Goal: Task Accomplishment & Management: Complete application form

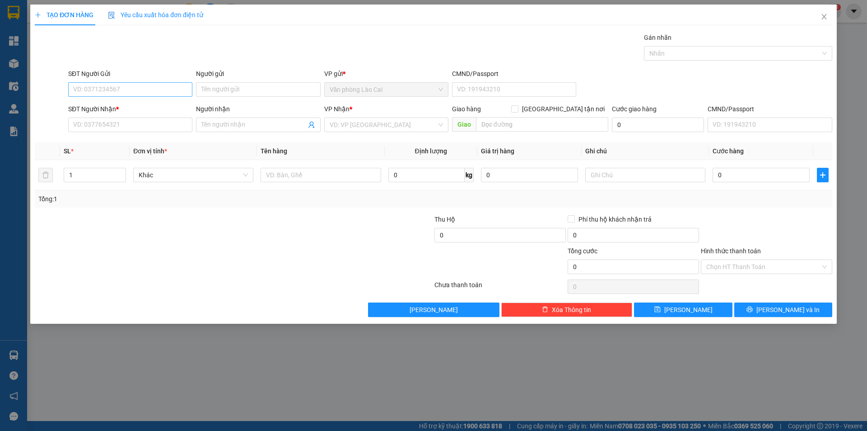
click at [141, 84] on input "SĐT Người Gửi" at bounding box center [130, 89] width 124 height 14
click at [140, 83] on input "SĐT Người Gửi" at bounding box center [130, 89] width 124 height 14
type input "0971130852"
click at [116, 89] on input "0971130852" at bounding box center [130, 89] width 124 height 14
click at [113, 103] on div "0971130852" at bounding box center [130, 108] width 113 height 10
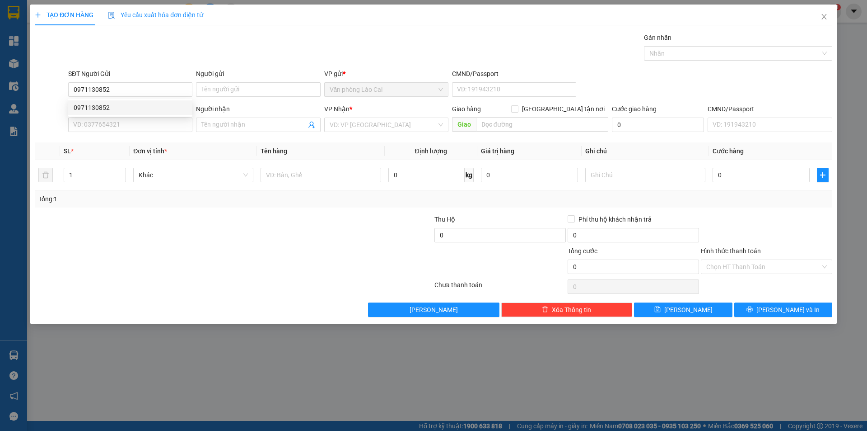
type input "0969639197"
type input "cầu lồi"
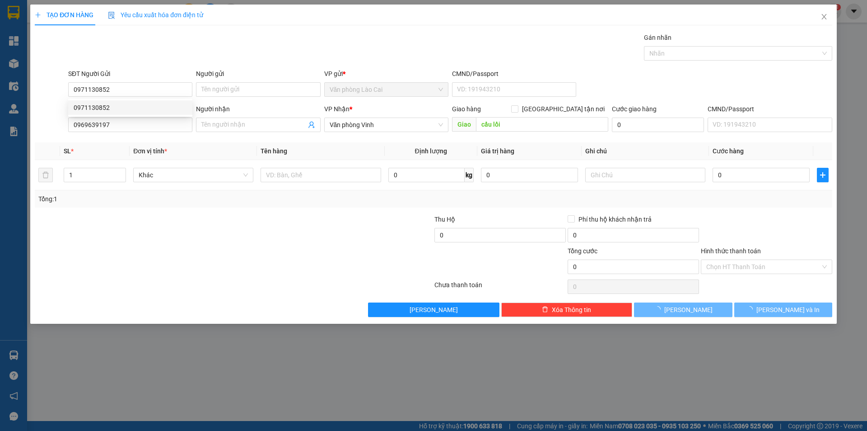
type input "120.000"
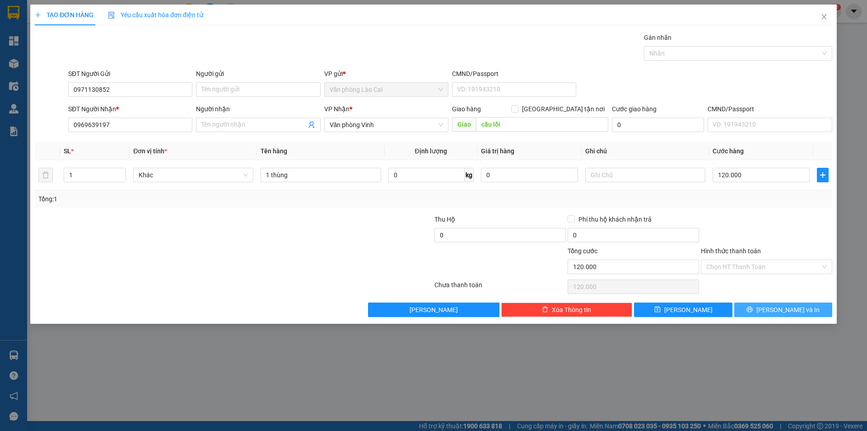
type input "0971130852"
click at [772, 314] on button "[PERSON_NAME] và In" at bounding box center [784, 309] width 98 height 14
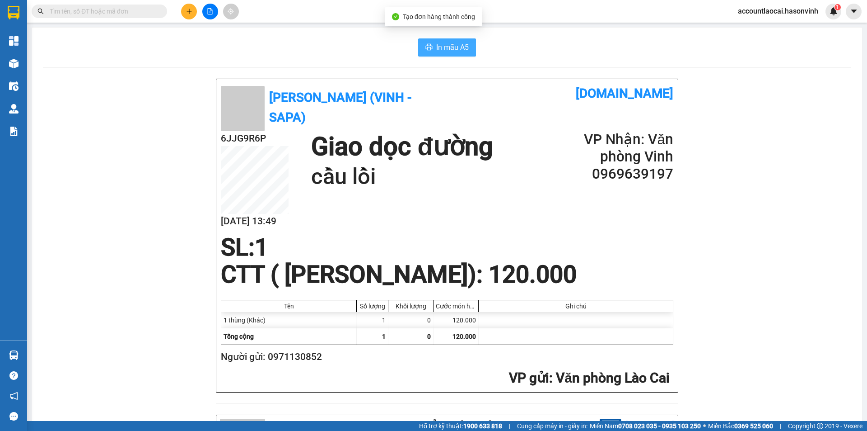
click at [447, 43] on span "In mẫu A5" at bounding box center [452, 47] width 33 height 11
click at [189, 13] on icon "plus" at bounding box center [189, 11] width 6 height 6
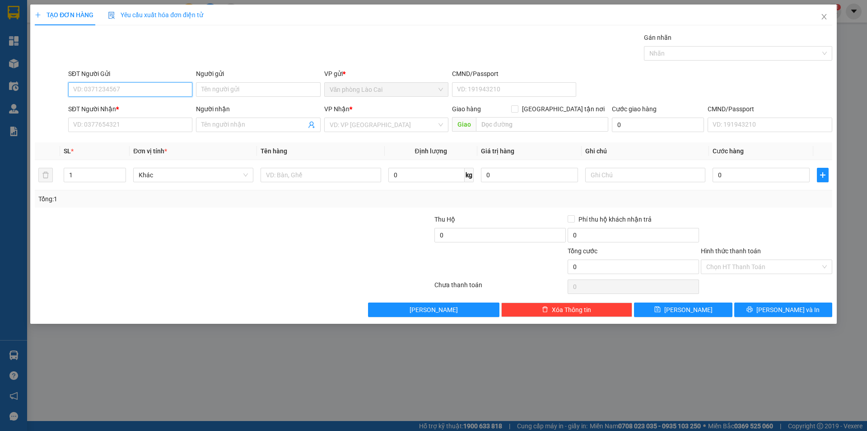
click at [126, 88] on input "SĐT Người Gửi" at bounding box center [130, 89] width 124 height 14
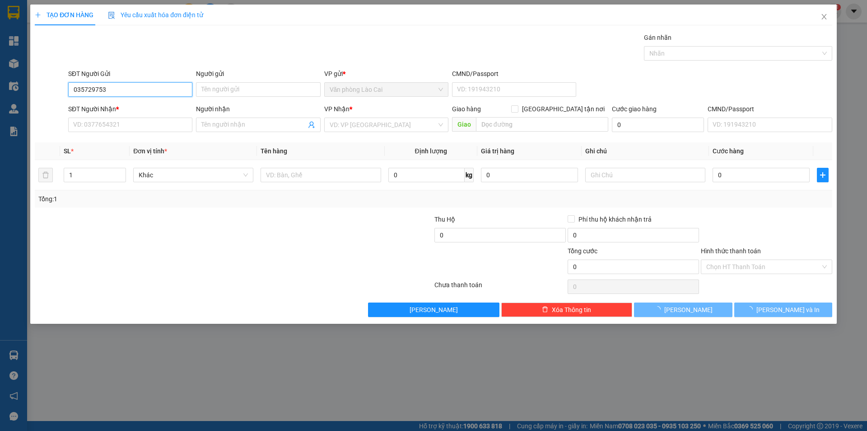
type input "0357297532"
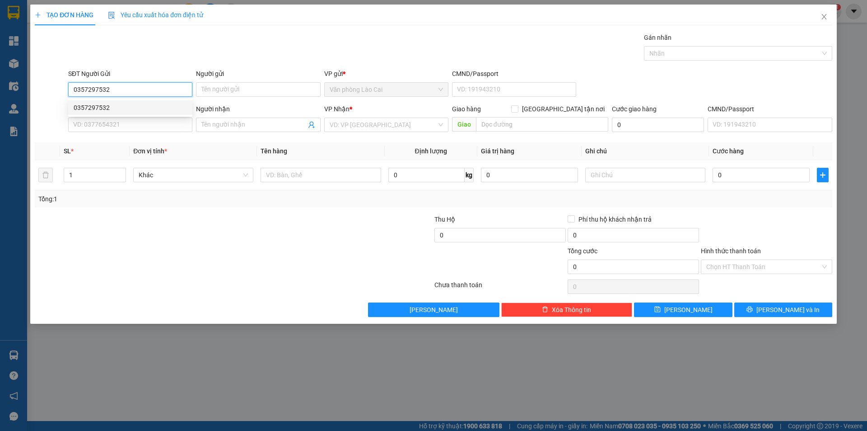
click at [129, 108] on div "0357297532" at bounding box center [130, 108] width 113 height 10
type input "0929197878"
type input "bén xe [GEOGRAPHIC_DATA]"
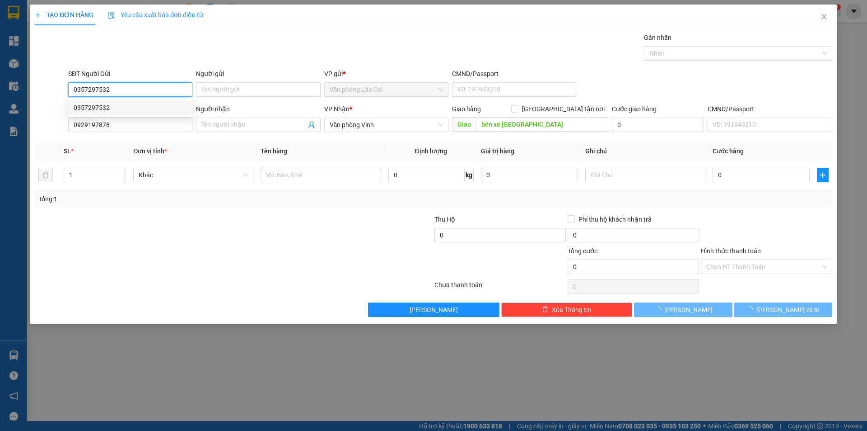
type input "200.000"
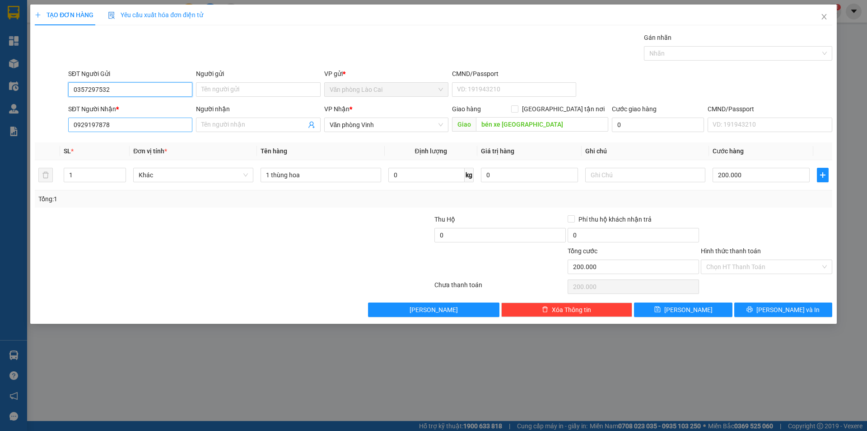
type input "0357297532"
drag, startPoint x: 133, startPoint y: 125, endPoint x: 63, endPoint y: 106, distance: 73.0
click at [63, 106] on div "SĐT Người Nhận * 0929197878 0929197878 Người nhận Tên người nhận VP Nhận * Văn …" at bounding box center [434, 120] width 800 height 32
type input "0976010794"
click at [134, 139] on div "0976010794" at bounding box center [130, 143] width 113 height 10
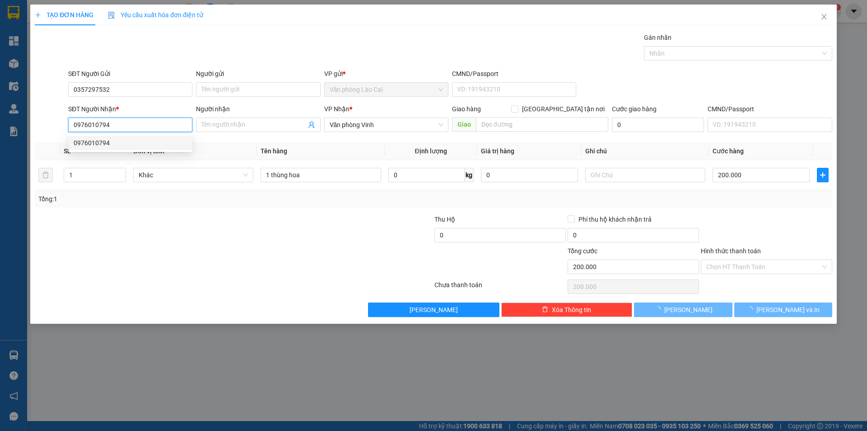
type input "100.000"
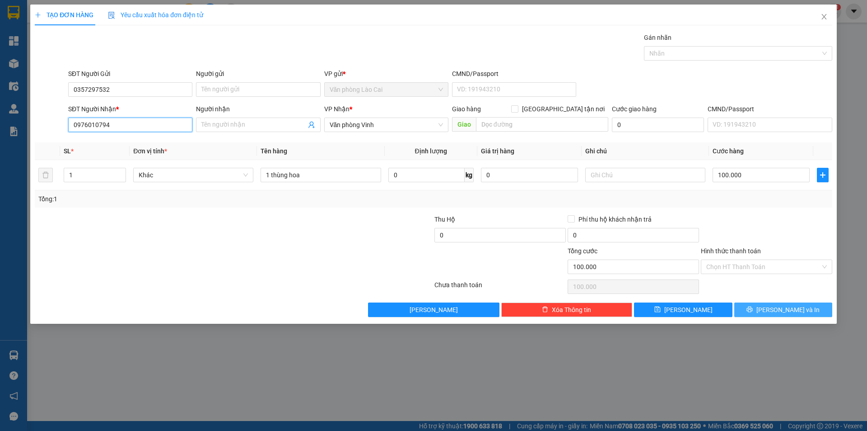
type input "0976010794"
click at [753, 307] on icon "printer" at bounding box center [750, 309] width 6 height 6
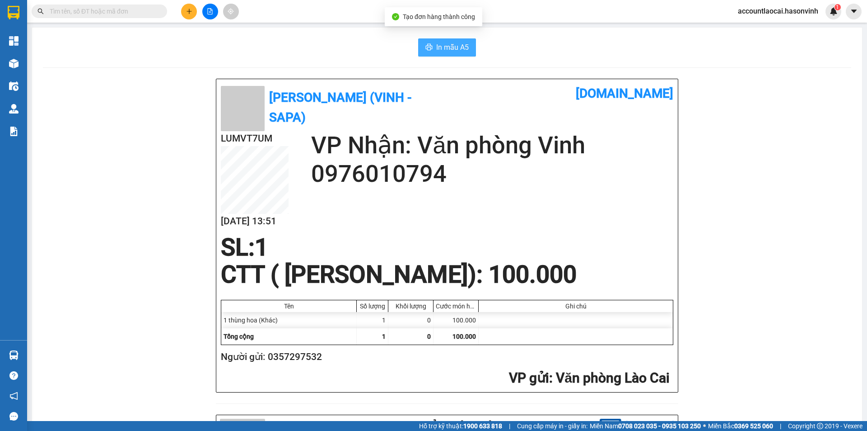
click at [437, 49] on span "In mẫu A5" at bounding box center [452, 47] width 33 height 11
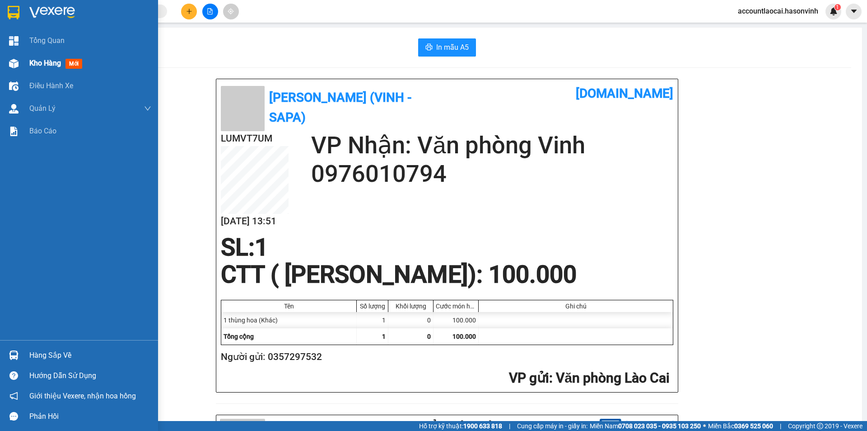
click at [49, 65] on span "Kho hàng" at bounding box center [45, 63] width 32 height 9
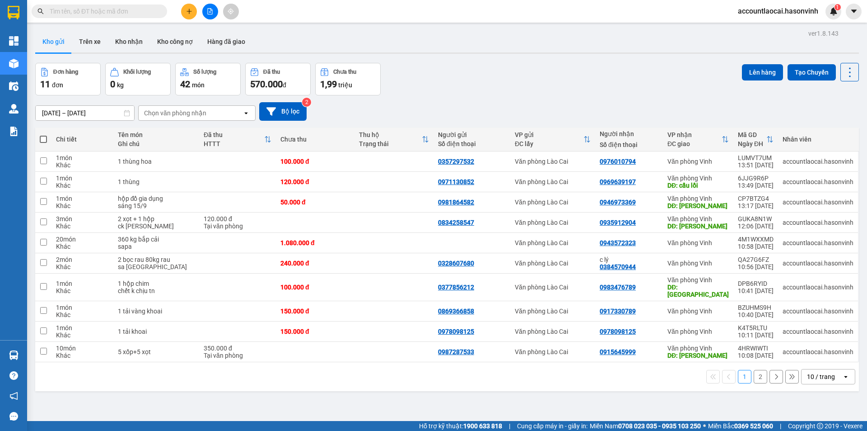
click at [187, 10] on icon "plus" at bounding box center [189, 11] width 6 height 6
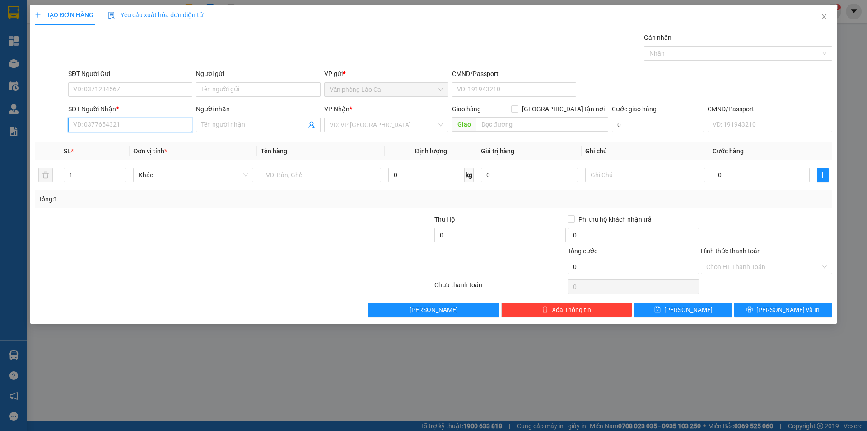
click at [134, 122] on input "SĐT Người Nhận *" at bounding box center [130, 124] width 124 height 14
click at [112, 126] on input "1684" at bounding box center [130, 124] width 124 height 14
click at [108, 144] on div "0964241684" at bounding box center [130, 143] width 113 height 10
type input "0964241684"
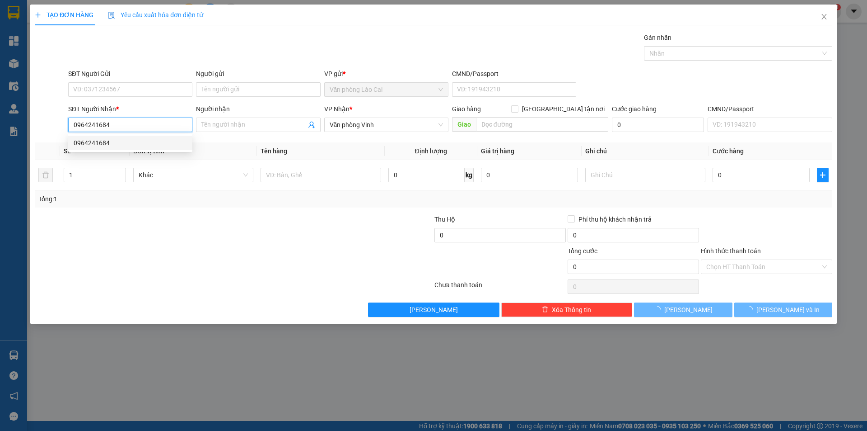
type input "130.000"
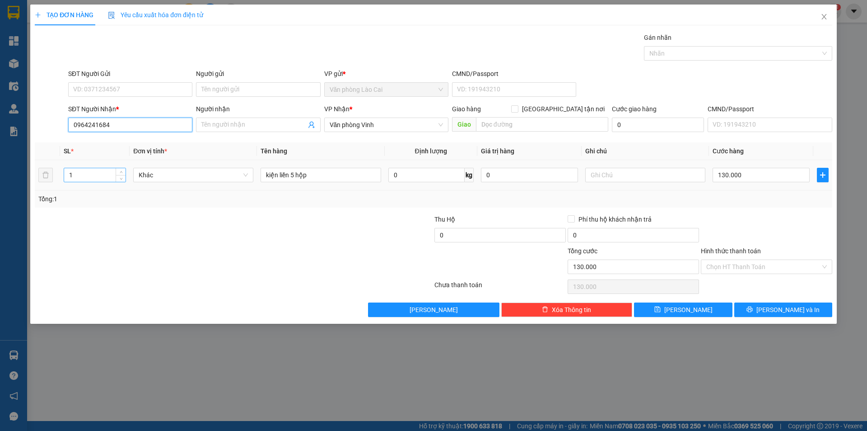
type input "0964241684"
drag, startPoint x: 83, startPoint y: 173, endPoint x: 11, endPoint y: 173, distance: 71.8
click at [11, 173] on div "TẠO ĐƠN HÀNG Yêu cầu xuất hóa đơn điện tử Transit Pickup Surcharge Ids Transit …" at bounding box center [433, 215] width 867 height 431
type input "2"
drag, startPoint x: 286, startPoint y: 171, endPoint x: 209, endPoint y: 163, distance: 77.7
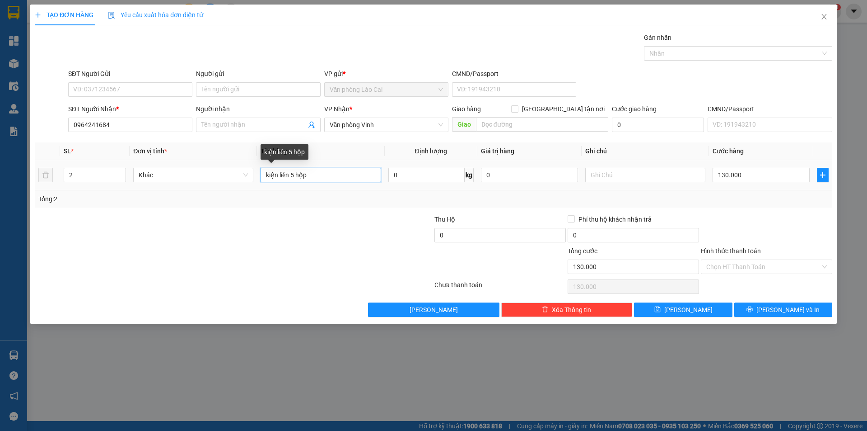
click at [209, 163] on tr "2 Khác kiện liền 5 hộp 0 kg 0 130.000" at bounding box center [434, 175] width 798 height 30
type input "2 xốp"
click at [746, 182] on input "130.000" at bounding box center [761, 175] width 97 height 14
type input "2"
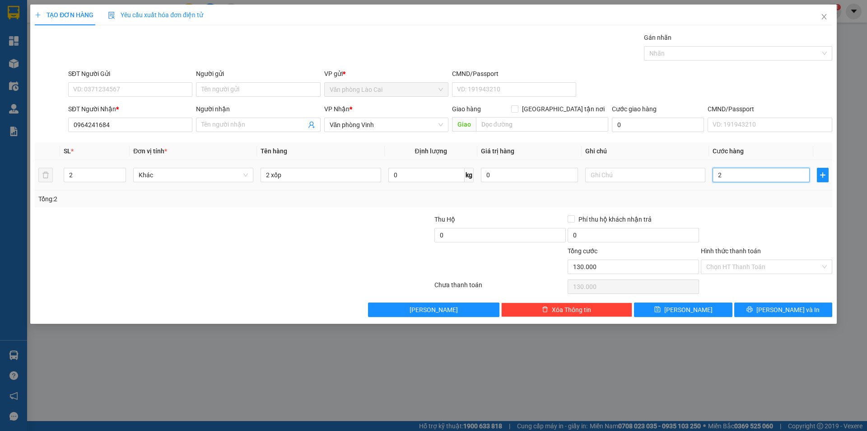
type input "2"
type input "20"
type input "200"
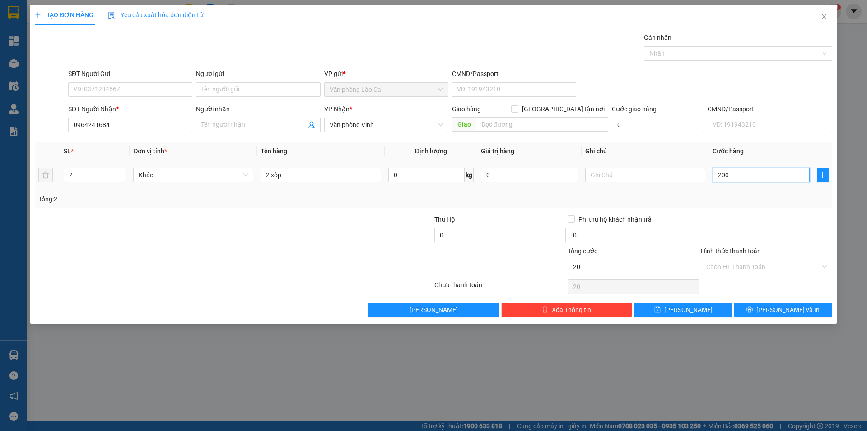
type input "200"
type input "2.000"
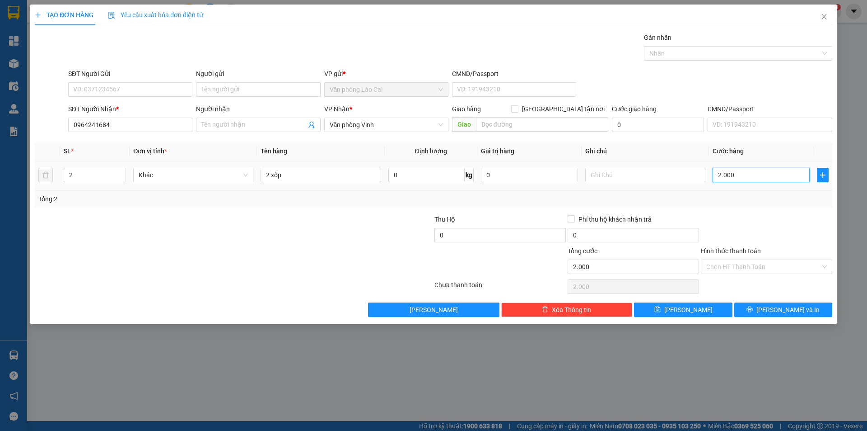
type input "20.000"
type input "200.000"
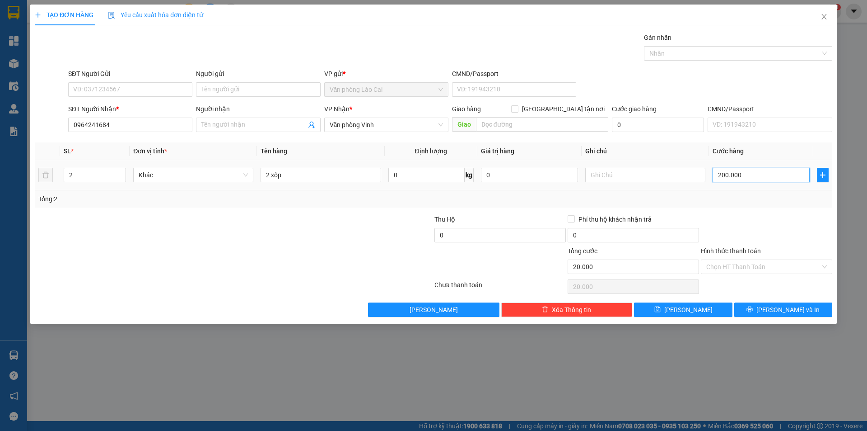
type input "200.000"
click at [798, 309] on span "[PERSON_NAME] và In" at bounding box center [788, 310] width 63 height 10
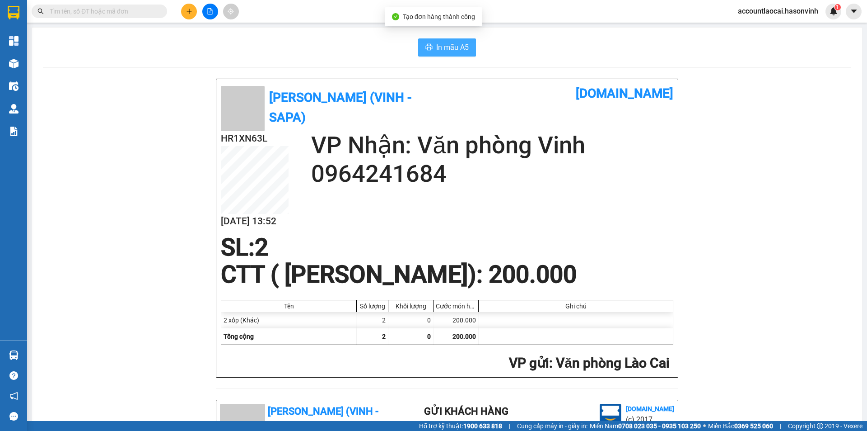
click at [442, 49] on span "In mẫu A5" at bounding box center [452, 47] width 33 height 11
click at [192, 10] on icon "plus" at bounding box center [189, 11] width 6 height 6
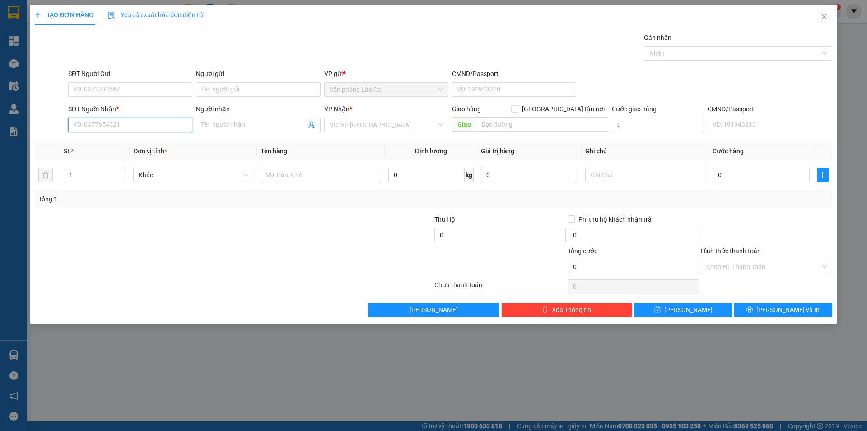
click at [143, 131] on input "SĐT Người Nhận *" at bounding box center [130, 124] width 124 height 14
click at [145, 118] on input "857" at bounding box center [130, 124] width 124 height 14
click at [144, 124] on input "857" at bounding box center [130, 124] width 124 height 14
click at [101, 141] on div "0335432857" at bounding box center [130, 143] width 113 height 10
type input "0335432857"
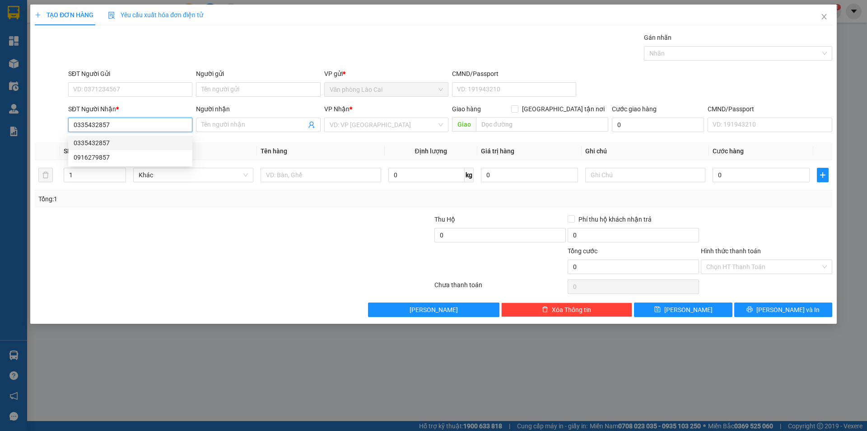
type input "100.000"
type input "0335432857"
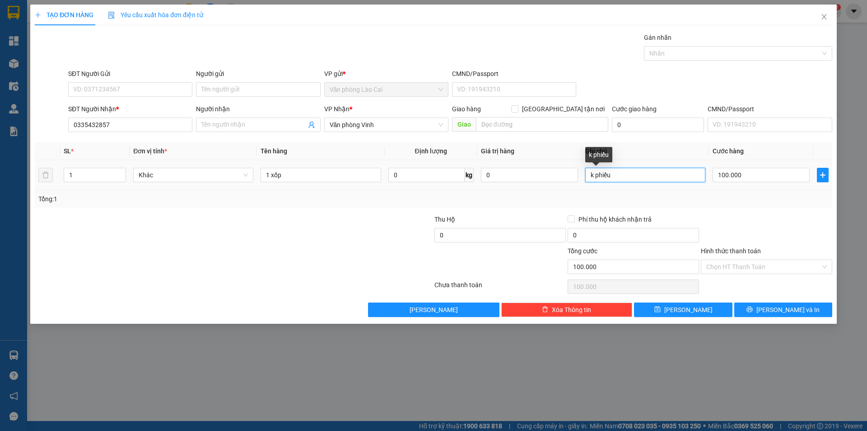
drag, startPoint x: 633, startPoint y: 176, endPoint x: 582, endPoint y: 160, distance: 52.5
click at [582, 160] on td "k phiếu" at bounding box center [645, 175] width 127 height 30
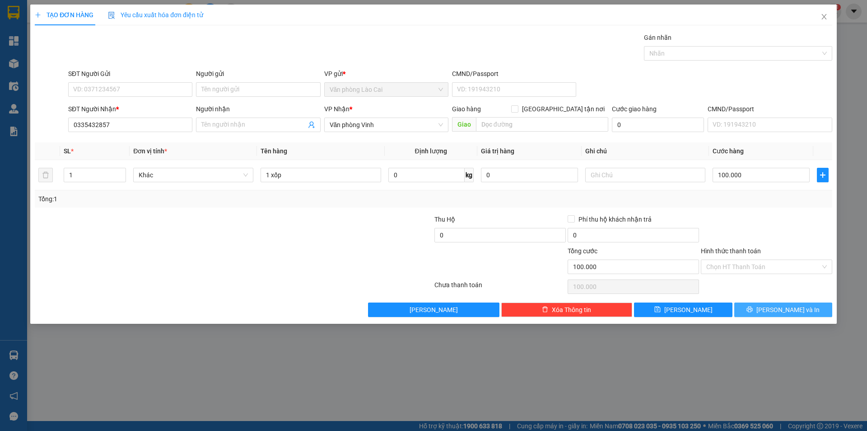
click at [753, 307] on icon "printer" at bounding box center [750, 309] width 6 height 6
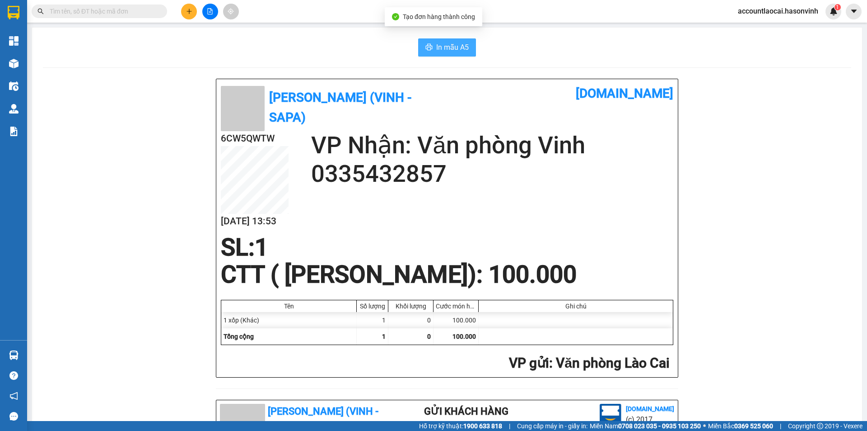
click at [437, 43] on span "In mẫu A5" at bounding box center [452, 47] width 33 height 11
